Goal: Find specific fact: Find specific fact

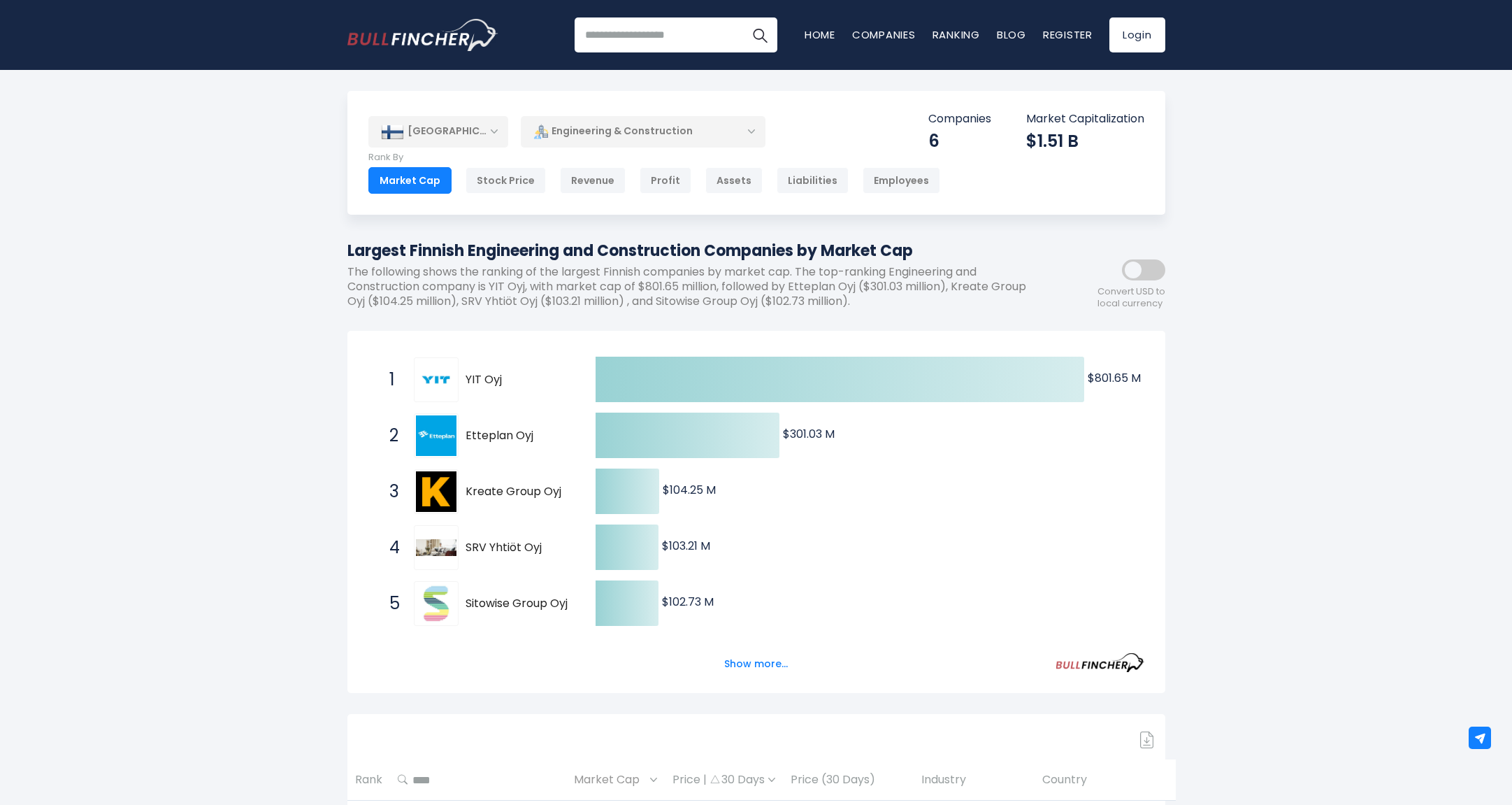
drag, startPoint x: 525, startPoint y: 382, endPoint x: 467, endPoint y: 382, distance: 58.0
click at [467, 382] on span "YIT Oyj" at bounding box center [518, 379] width 106 height 14
drag, startPoint x: 474, startPoint y: 382, endPoint x: 524, endPoint y: 384, distance: 50.0
click at [524, 384] on span "YIT Oyj" at bounding box center [518, 379] width 106 height 14
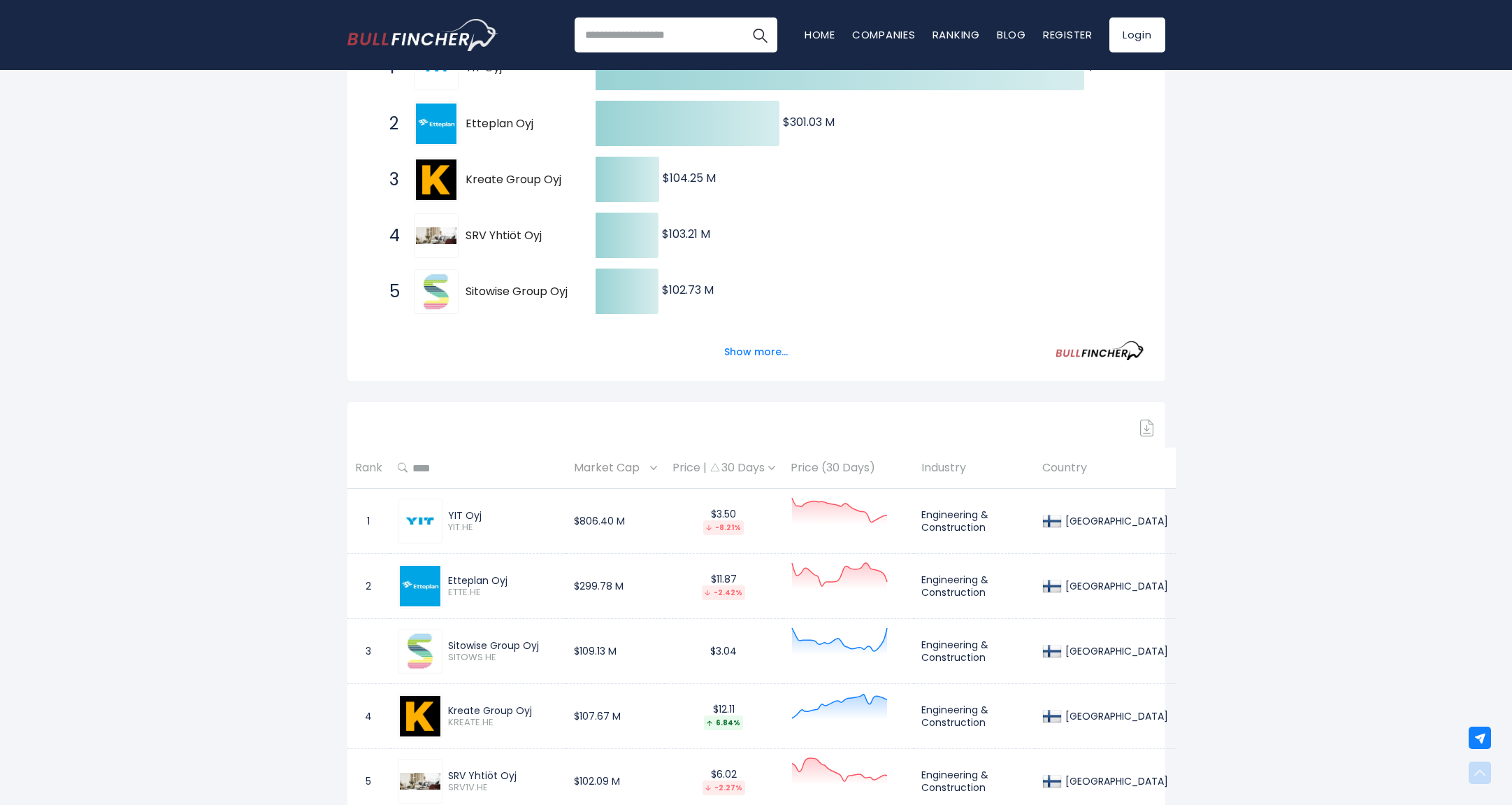
scroll to position [350, 0]
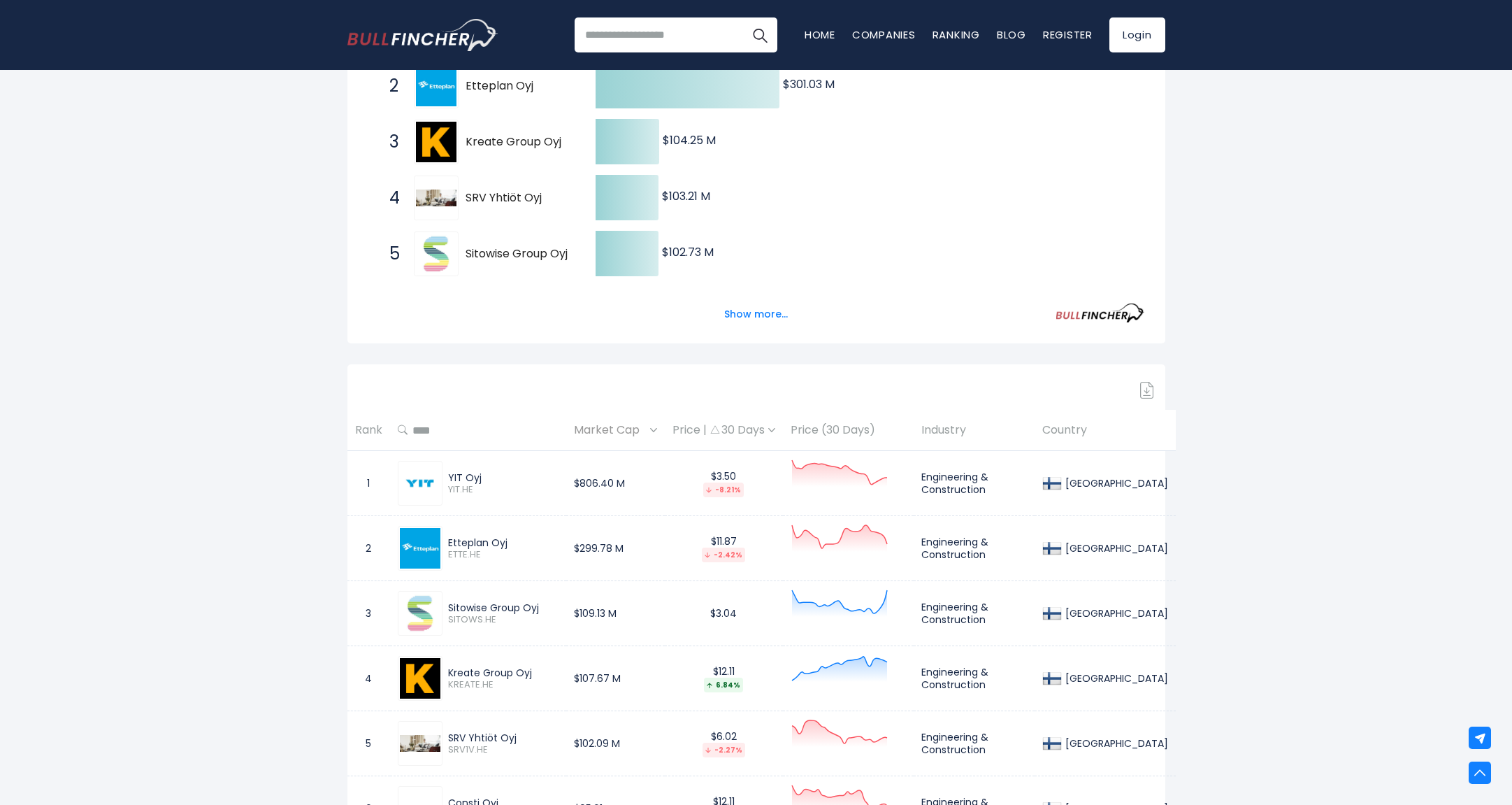
drag, startPoint x: 499, startPoint y: 479, endPoint x: 449, endPoint y: 479, distance: 50.0
click at [449, 479] on div "YIT Oyj" at bounding box center [503, 477] width 110 height 12
copy div "YIT Oyj"
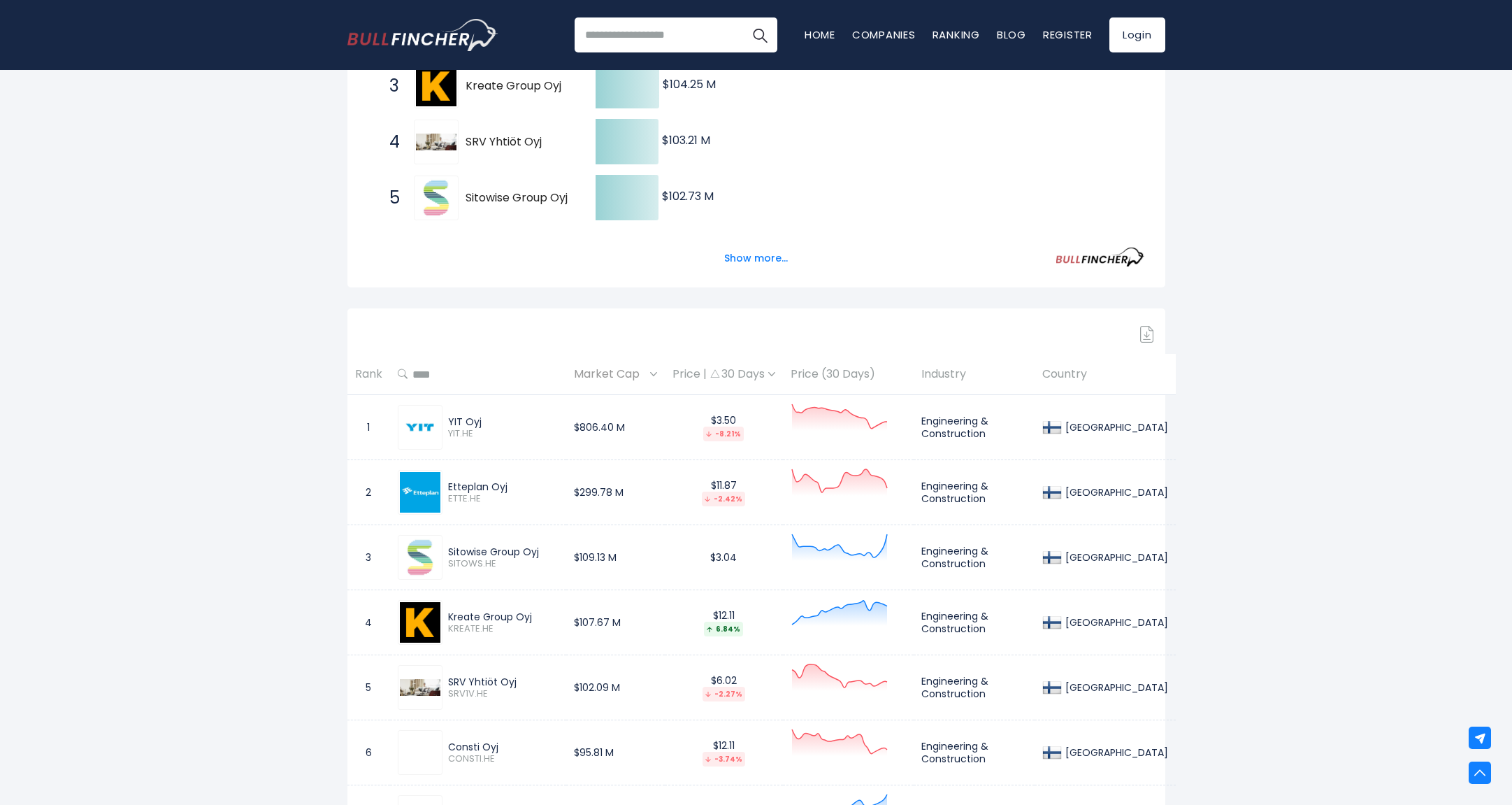
scroll to position [490, 0]
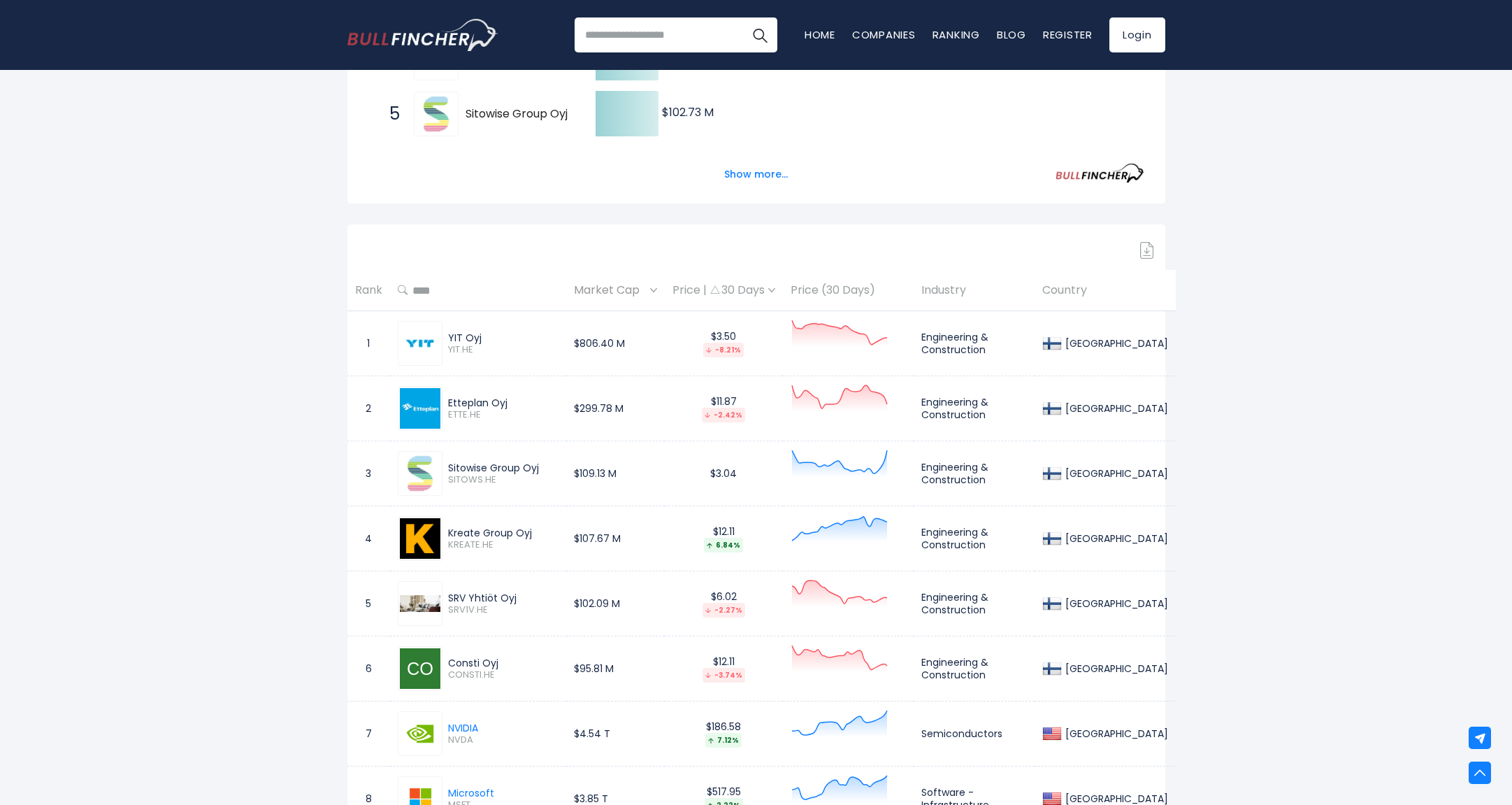
drag, startPoint x: 514, startPoint y: 398, endPoint x: 447, endPoint y: 403, distance: 67.2
click at [447, 403] on div "Etteplan Oyj ETTE.HE" at bounding box center [500, 408] width 116 height 24
copy div "Etteplan Oyj"
drag, startPoint x: 545, startPoint y: 467, endPoint x: 449, endPoint y: 469, distance: 96.0
click at [449, 469] on div "Sitowise Group Oyj" at bounding box center [503, 468] width 110 height 12
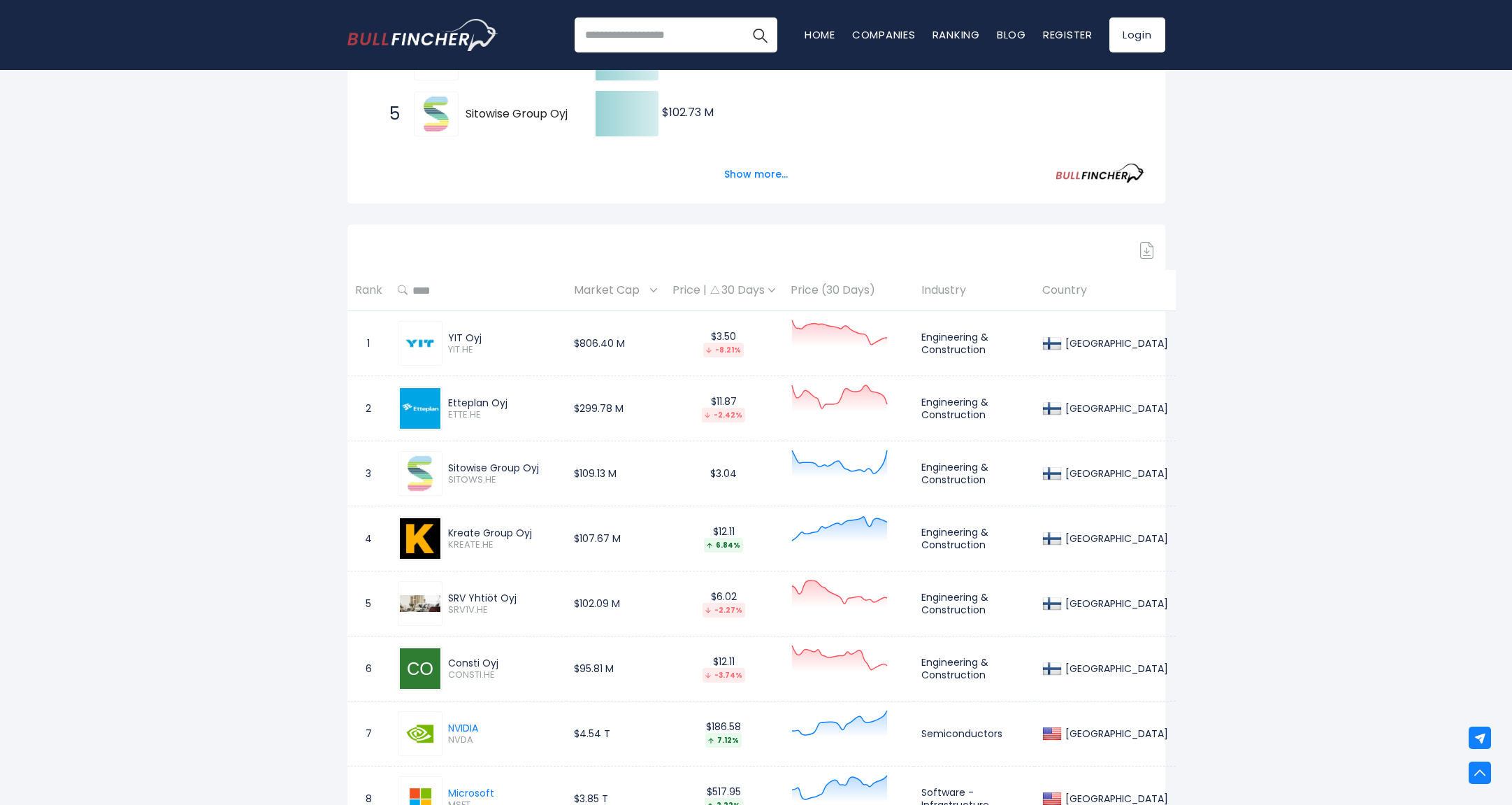
copy div "Sitowise Group Oyj"
drag, startPoint x: 544, startPoint y: 533, endPoint x: 450, endPoint y: 532, distance: 94.0
click at [450, 532] on div "Kreate Group Oyj" at bounding box center [503, 533] width 110 height 12
copy div "Kreate Group Oyj"
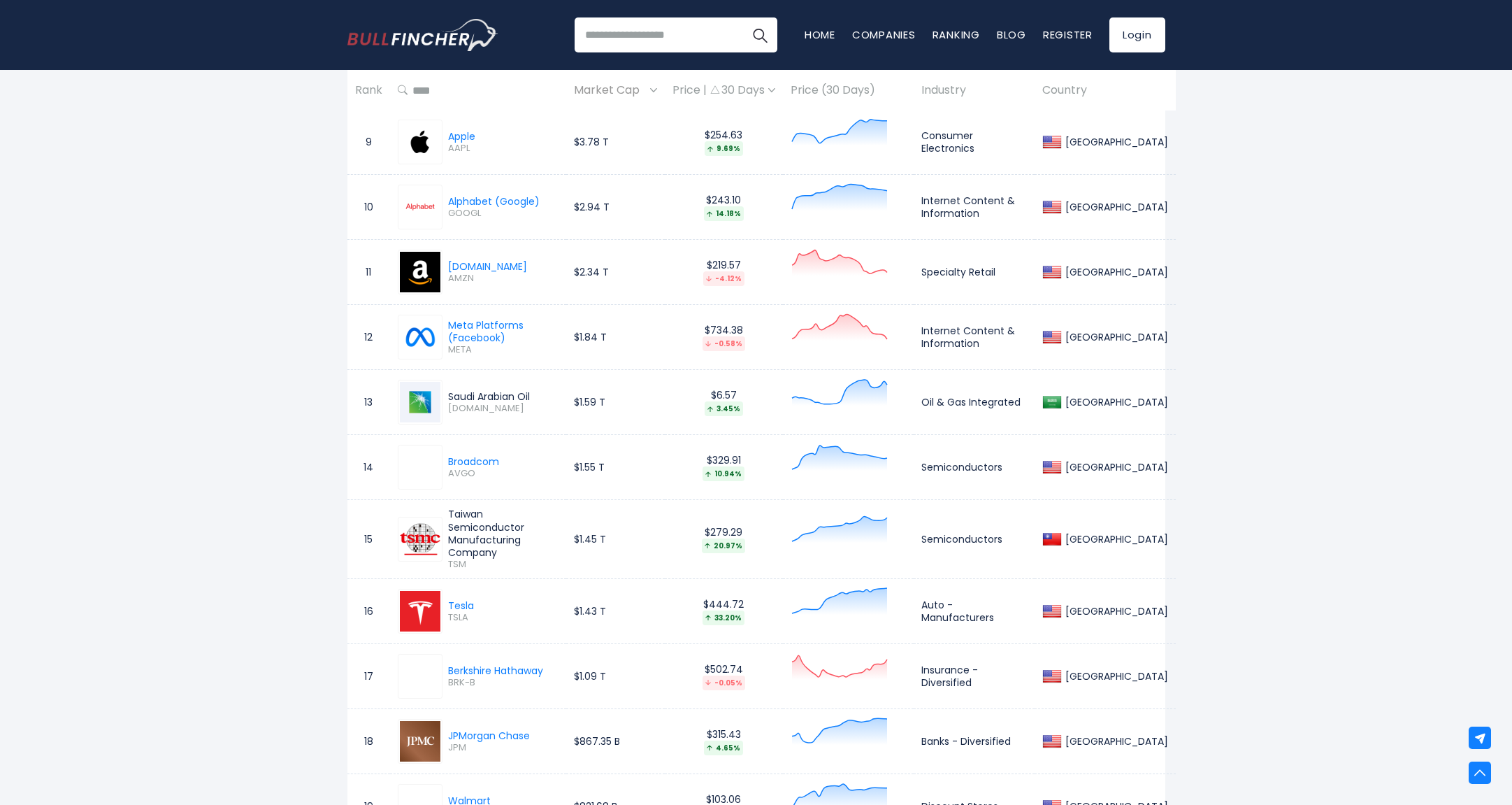
scroll to position [979, 0]
